Goal: Task Accomplishment & Management: Use online tool/utility

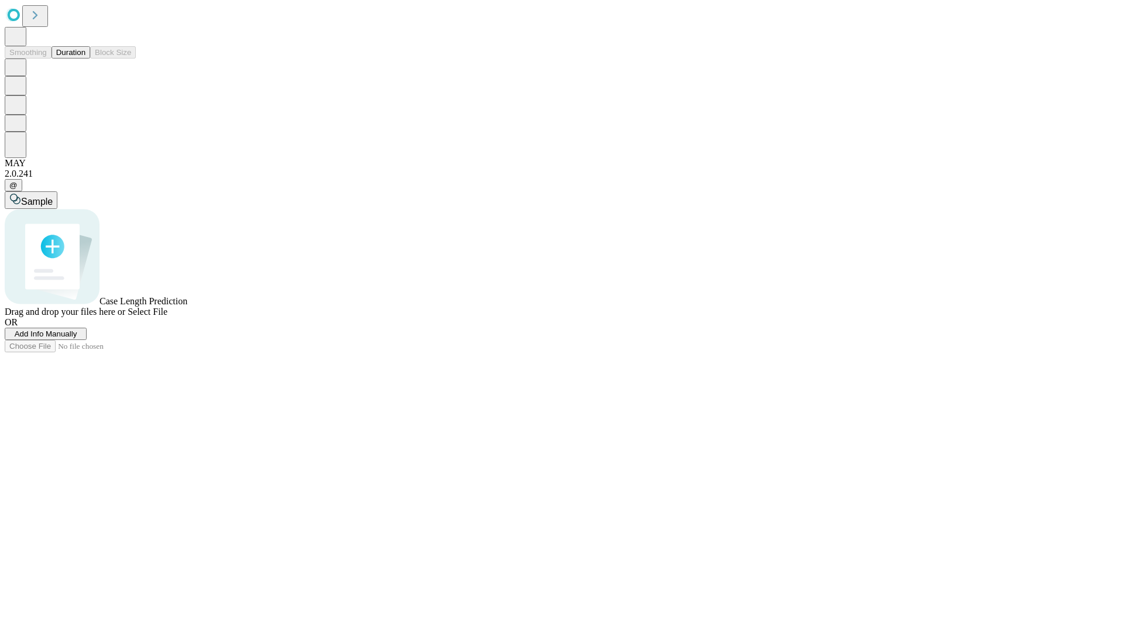
click at [85, 59] on button "Duration" at bounding box center [71, 52] width 39 height 12
click at [77, 338] on span "Add Info Manually" at bounding box center [46, 334] width 63 height 9
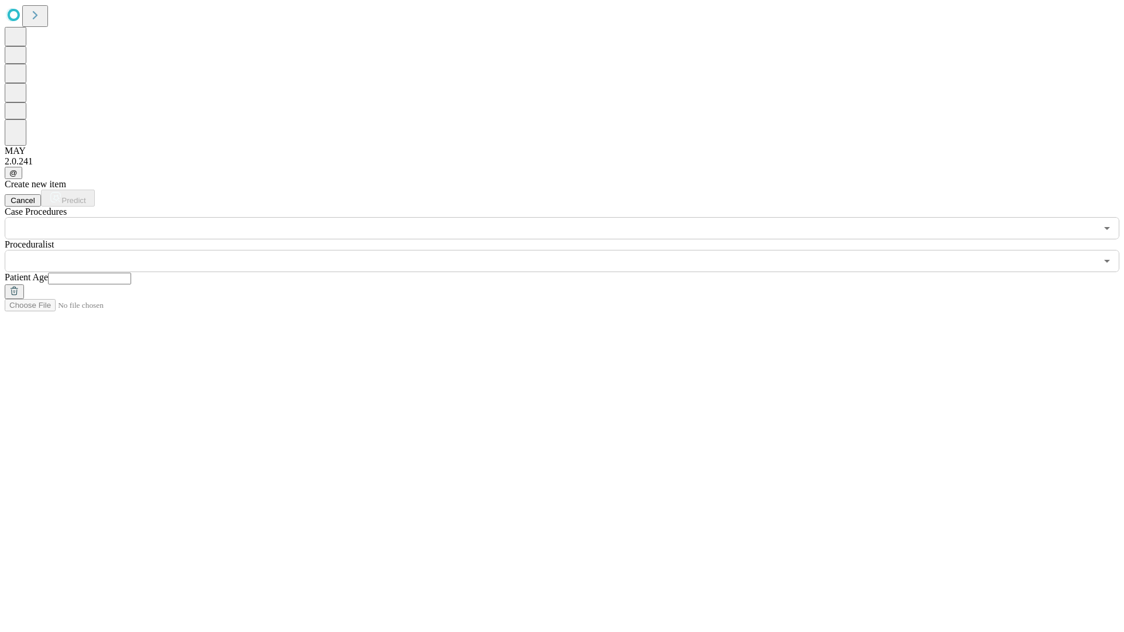
click at [131, 273] on input "text" at bounding box center [89, 279] width 83 height 12
type input "**"
click at [570, 250] on input "text" at bounding box center [551, 261] width 1092 height 22
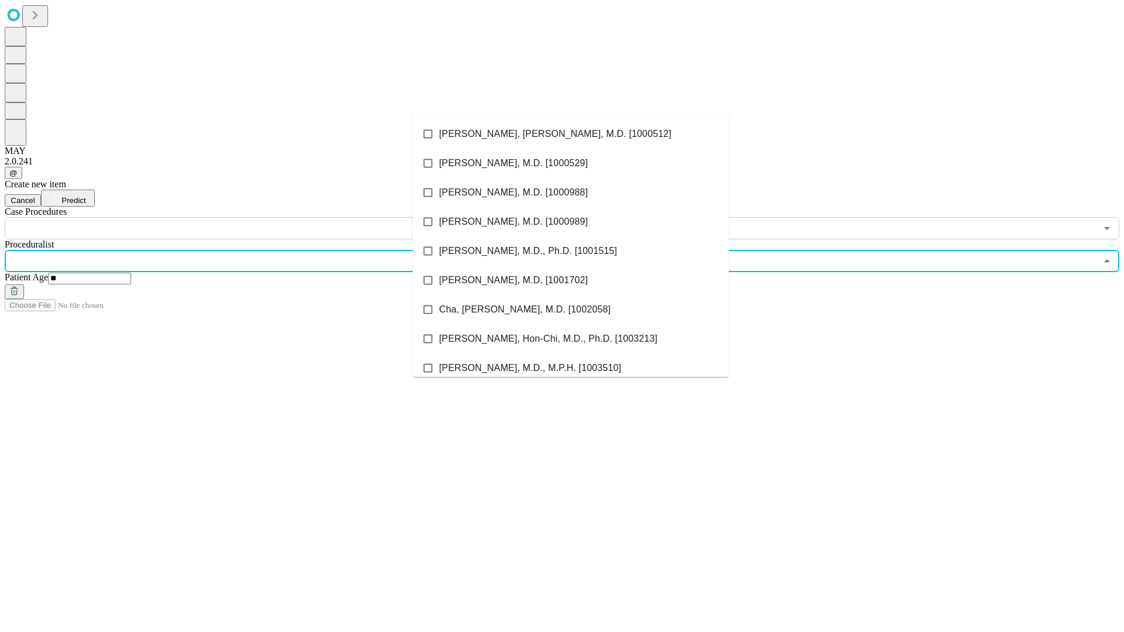
click at [571, 134] on li "[PERSON_NAME], [PERSON_NAME], M.D. [1000512]" at bounding box center [571, 133] width 316 height 29
click at [246, 217] on input "text" at bounding box center [551, 228] width 1092 height 22
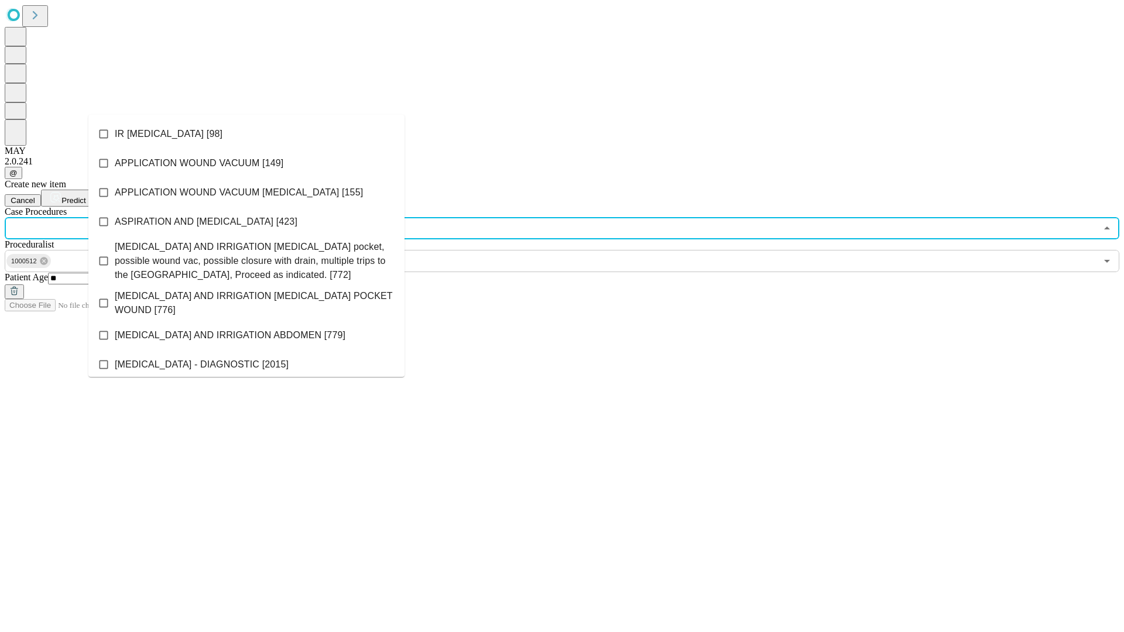
click at [246, 134] on li "IR [MEDICAL_DATA] [98]" at bounding box center [246, 133] width 316 height 29
